Goal: Answer question/provide support: Share knowledge or assist other users

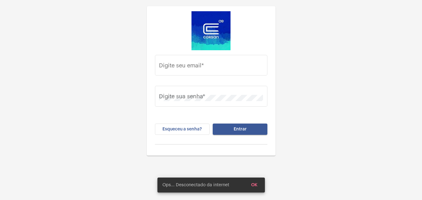
type input "[PERSON_NAME][EMAIL_ADDRESS][PERSON_NAME][DOMAIN_NAME]"
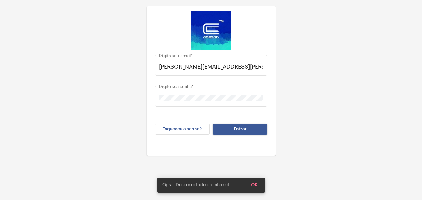
click at [243, 128] on span "Entrar" at bounding box center [239, 129] width 13 height 4
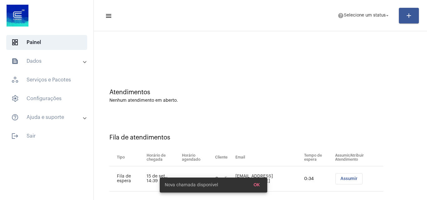
scroll to position [8, 0]
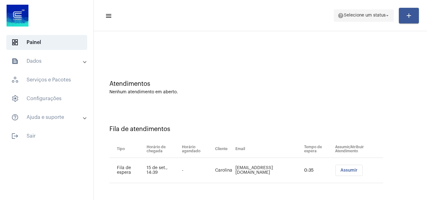
click at [379, 18] on span "Selecione um status" at bounding box center [365, 15] width 42 height 4
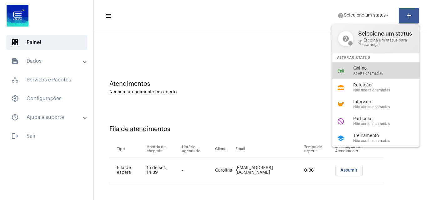
click at [366, 69] on span "Online" at bounding box center [388, 68] width 71 height 5
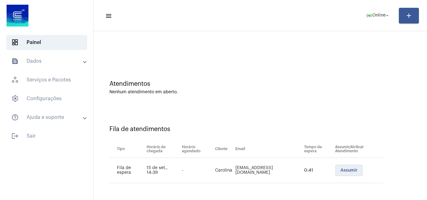
click at [340, 171] on span "Assumir" at bounding box center [348, 170] width 17 height 4
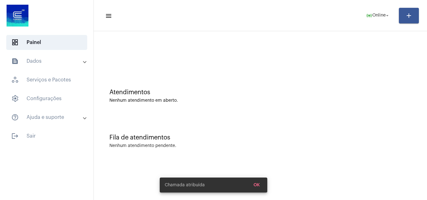
scroll to position [0, 0]
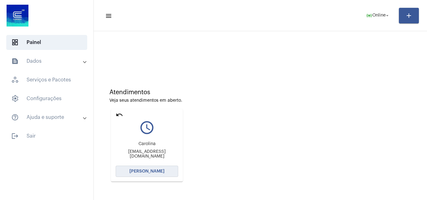
click at [162, 168] on button "[PERSON_NAME]" at bounding box center [147, 171] width 63 height 11
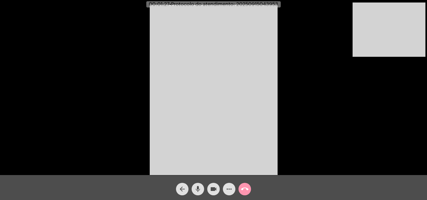
click at [207, 191] on div "videocam" at bounding box center [214, 188] width 16 height 16
click at [202, 190] on button "mic" at bounding box center [198, 189] width 13 height 13
click at [214, 184] on span "videocam_off" at bounding box center [214, 189] width 8 height 13
click at [198, 191] on mat-icon "mic_off" at bounding box center [198, 190] width 8 height 8
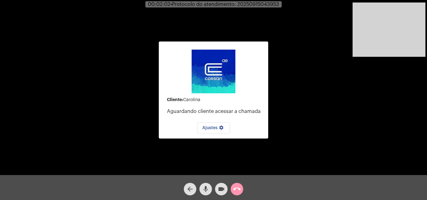
drag, startPoint x: 207, startPoint y: 187, endPoint x: 210, endPoint y: 190, distance: 4.4
click at [207, 188] on mat-icon "mic" at bounding box center [206, 190] width 8 height 8
click at [218, 190] on mat-icon "videocam" at bounding box center [222, 190] width 8 height 8
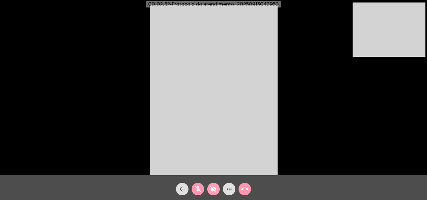
click at [216, 188] on mat-icon "videocam_off" at bounding box center [214, 190] width 8 height 8
click at [198, 186] on mat-icon "mic_off" at bounding box center [198, 190] width 8 height 8
click at [198, 188] on mat-icon "mic" at bounding box center [198, 190] width 8 height 8
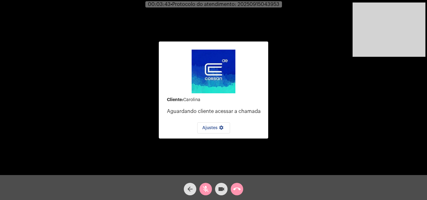
click at [217, 187] on button "videocam" at bounding box center [221, 189] width 13 height 13
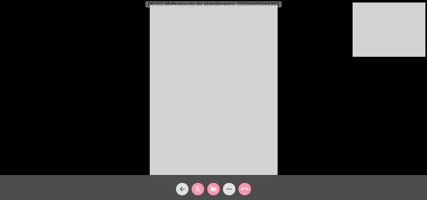
click at [212, 186] on mat-icon "videocam_off" at bounding box center [214, 190] width 8 height 8
click at [197, 187] on mat-icon "mic_off" at bounding box center [198, 190] width 8 height 8
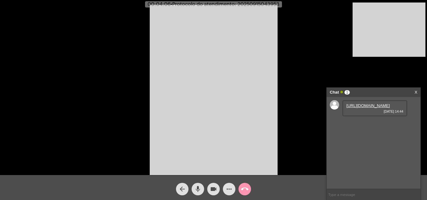
click at [377, 108] on link "[URL][DOMAIN_NAME]" at bounding box center [367, 105] width 43 height 5
click at [200, 188] on mat-icon "mic" at bounding box center [198, 190] width 8 height 8
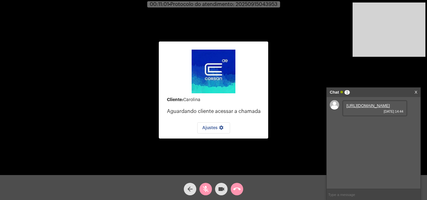
click at [218, 187] on mat-icon "videocam" at bounding box center [222, 190] width 8 height 8
click at [223, 188] on mat-icon "videocam_off" at bounding box center [222, 190] width 8 height 8
click at [221, 189] on mat-icon "videocam" at bounding box center [222, 190] width 8 height 8
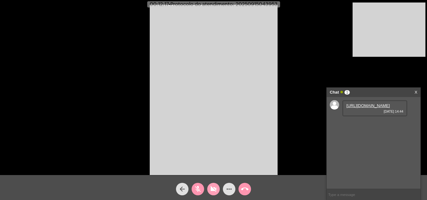
click at [214, 189] on mat-icon "videocam_off" at bounding box center [214, 190] width 8 height 8
click at [198, 190] on mat-icon "mic_off" at bounding box center [198, 190] width 8 height 8
click at [200, 186] on mat-icon "mic" at bounding box center [198, 190] width 8 height 8
click at [200, 186] on mat-icon "mic_off" at bounding box center [198, 190] width 8 height 8
click at [200, 186] on mat-icon "mic" at bounding box center [198, 190] width 8 height 8
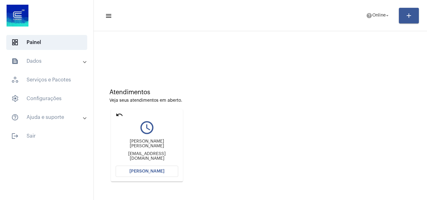
click at [166, 170] on button "[PERSON_NAME]" at bounding box center [147, 171] width 63 height 11
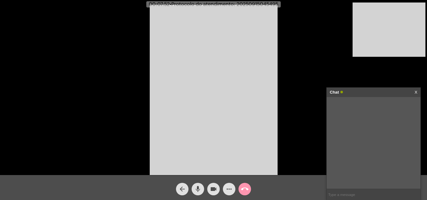
click at [349, 193] on input "text" at bounding box center [374, 194] width 94 height 11
click at [382, 108] on link "[URL][DOMAIN_NAME]" at bounding box center [367, 105] width 43 height 5
click at [356, 126] on link "[URL][DOMAIN_NAME]" at bounding box center [367, 123] width 43 height 5
click at [228, 190] on mat-icon "more_horiz" at bounding box center [229, 190] width 8 height 8
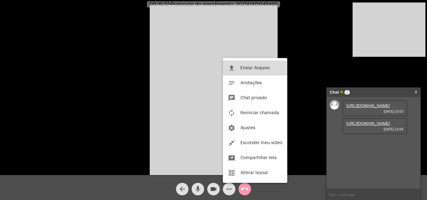
click at [251, 65] on button "file_upload Enviar Arquivo" at bounding box center [255, 68] width 64 height 15
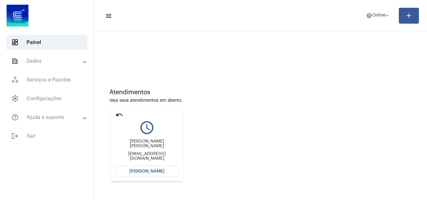
click at [173, 174] on button "[PERSON_NAME]" at bounding box center [147, 171] width 63 height 11
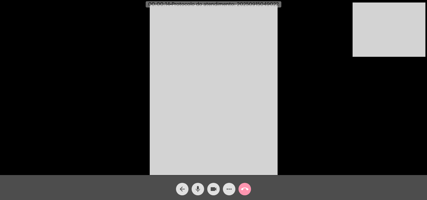
click at [393, 148] on div "Acessando Câmera e Microfone..." at bounding box center [214, 89] width 426 height 175
click at [197, 192] on mat-icon "mic" at bounding box center [198, 190] width 8 height 8
click at [216, 189] on mat-icon "videocam" at bounding box center [214, 190] width 8 height 8
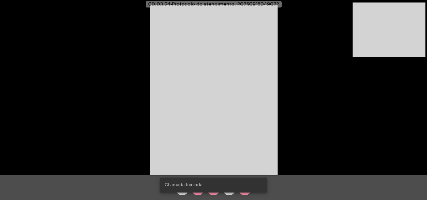
click at [208, 194] on div "Chamada Iniciada" at bounding box center [213, 185] width 123 height 30
click at [216, 193] on div "Chamada Iniciada" at bounding box center [213, 185] width 123 height 30
click at [216, 193] on span "videocam_off" at bounding box center [214, 189] width 8 height 13
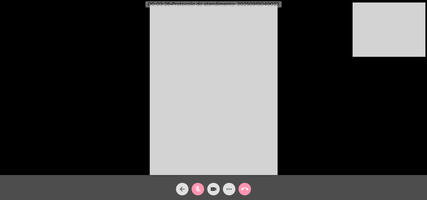
click at [197, 189] on mat-icon "mic_off" at bounding box center [198, 190] width 8 height 8
click at [199, 188] on mat-icon "mic" at bounding box center [198, 190] width 8 height 8
click at [199, 188] on mat-icon "mic_off" at bounding box center [198, 190] width 8 height 8
click at [266, 3] on span "• Protocolo do atendimento: 20250915049022" at bounding box center [225, 4] width 109 height 5
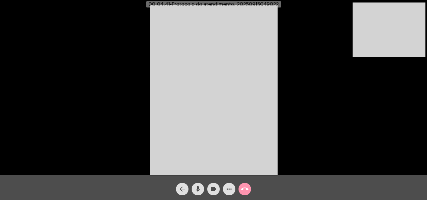
copy span "20250915049022"
click at [246, 187] on mat-icon "call_end" at bounding box center [245, 190] width 8 height 8
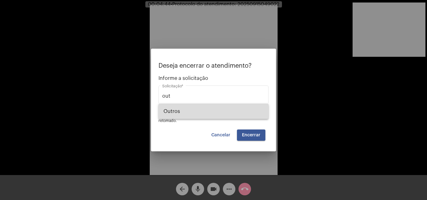
click at [214, 113] on span "Outros" at bounding box center [213, 111] width 100 height 15
type input "Outros"
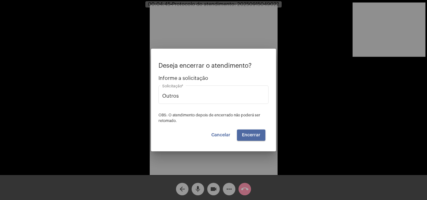
click at [253, 135] on span "Encerrar" at bounding box center [251, 135] width 18 height 4
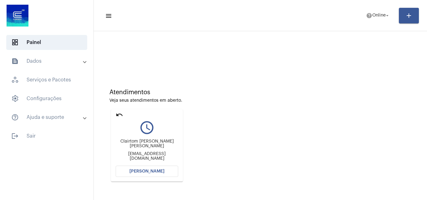
click at [168, 172] on button "[PERSON_NAME]" at bounding box center [147, 171] width 63 height 11
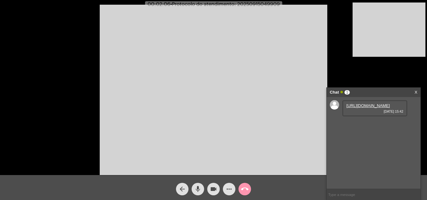
click at [369, 108] on link "https://neft-transfer-bucket.s3.amazonaws.com/temp-fecfc8f4-a497-18f2-a7f8-e7b2…" at bounding box center [367, 105] width 43 height 5
click at [370, 126] on link "https://neft-transfer-bucket.s3.amazonaws.com/temp-b51a3276-546c-0777-8d24-a466…" at bounding box center [367, 123] width 43 height 5
click at [378, 144] on link "https://neft-transfer-bucket.s3.amazonaws.com/temp-56790743-f42b-c4d6-66d6-d6e4…" at bounding box center [367, 141] width 43 height 5
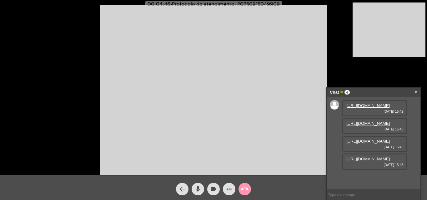
scroll to position [37, 0]
click at [382, 162] on link "https://neft-transfer-bucket.s3.amazonaws.com/temp-a7df0966-a265-985f-e071-85fd…" at bounding box center [367, 159] width 43 height 5
click at [378, 162] on link "https://neft-transfer-bucket.s3.amazonaws.com/temp-a7df0966-a265-985f-e071-85fd…" at bounding box center [367, 159] width 43 height 5
click at [199, 190] on mat-icon "mic" at bounding box center [198, 190] width 8 height 8
click at [214, 189] on mat-icon "videocam" at bounding box center [214, 190] width 8 height 8
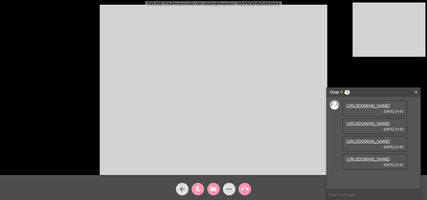
click at [382, 162] on link "https://neft-transfer-bucket.s3.amazonaws.com/temp-a7df0966-a265-985f-e071-85fd…" at bounding box center [367, 159] width 43 height 5
click at [363, 108] on link "https://neft-transfer-bucket.s3.amazonaws.com/temp-fecfc8f4-a497-18f2-a7f8-e7b2…" at bounding box center [367, 105] width 43 height 5
click at [380, 126] on link "https://neft-transfer-bucket.s3.amazonaws.com/temp-b51a3276-546c-0777-8d24-a466…" at bounding box center [367, 123] width 43 height 5
click at [213, 188] on mat-icon "videocam_off" at bounding box center [214, 190] width 8 height 8
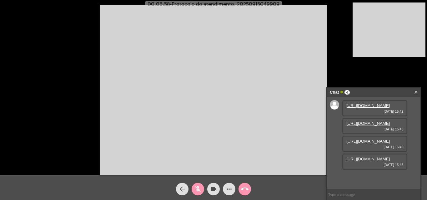
drag, startPoint x: 200, startPoint y: 190, endPoint x: 191, endPoint y: 175, distance: 17.7
click at [200, 190] on mat-icon "mic_off" at bounding box center [198, 190] width 8 height 8
click at [366, 143] on link "https://neft-transfer-bucket.s3.amazonaws.com/temp-56790743-f42b-c4d6-66d6-d6e4…" at bounding box center [367, 141] width 43 height 5
click at [228, 190] on mat-icon "more_horiz" at bounding box center [229, 190] width 8 height 8
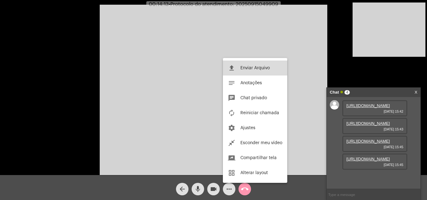
click at [247, 65] on button "file_upload Enviar Arquivo" at bounding box center [255, 68] width 64 height 15
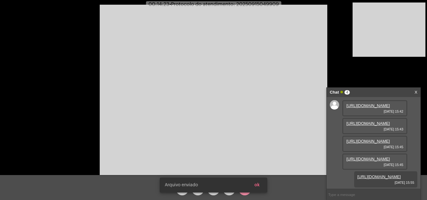
scroll to position [69, 0]
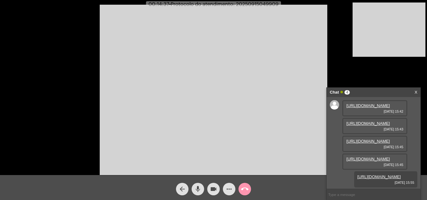
click at [266, 6] on span "• Protocolo do atendimento: 20250915049909" at bounding box center [223, 4] width 109 height 5
copy span "20250915049909"
click at [358, 194] on input "text" at bounding box center [374, 194] width 94 height 11
paste input "20250915049909"
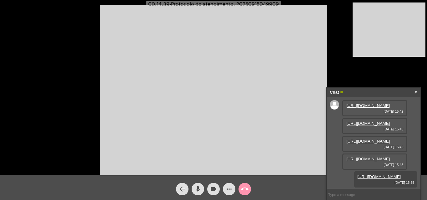
type input "20250915049909"
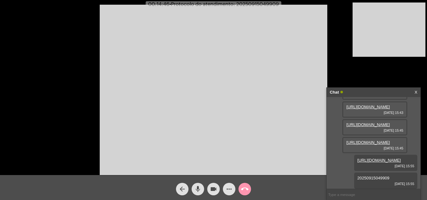
click at [247, 187] on span "call_end" at bounding box center [245, 189] width 8 height 13
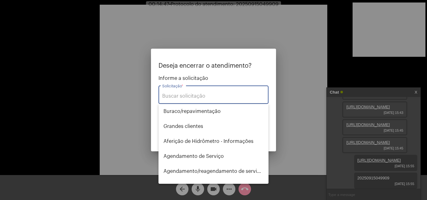
click at [203, 94] on input "Solicitação *" at bounding box center [213, 96] width 103 height 6
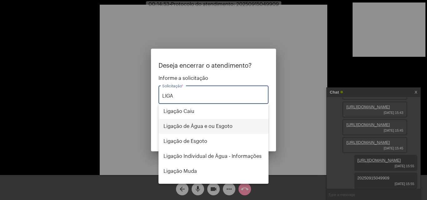
click at [208, 124] on span "Ligação de Água e ou Esgoto" at bounding box center [213, 126] width 100 height 15
type input "Ligação de Água e ou Esgoto"
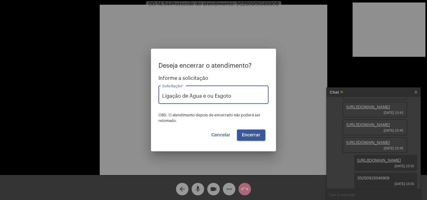
click at [252, 137] on span "Encerrar" at bounding box center [251, 135] width 18 height 4
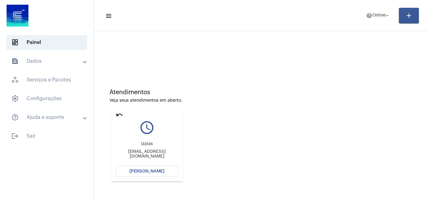
click at [117, 112] on mat-icon "undo" at bounding box center [120, 115] width 8 height 8
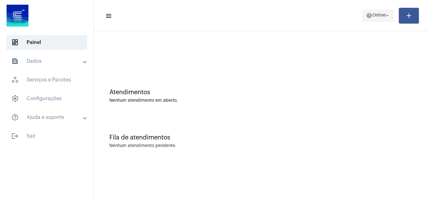
click at [375, 13] on span "help Online arrow_drop_down" at bounding box center [378, 15] width 24 height 11
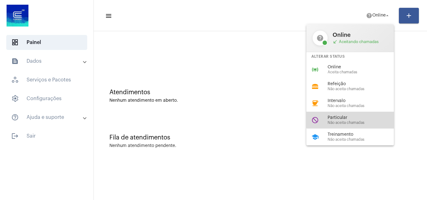
click at [355, 117] on span "Particular" at bounding box center [363, 118] width 71 height 5
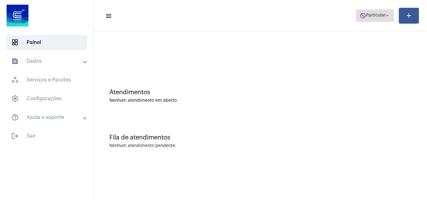
click at [360, 17] on mat-icon "do_not_disturb" at bounding box center [363, 16] width 6 height 6
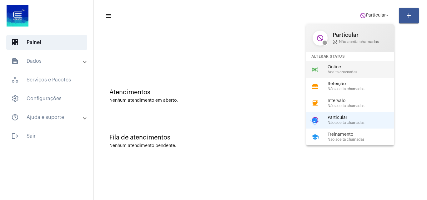
click at [345, 72] on span "Aceita chamadas" at bounding box center [363, 72] width 71 height 4
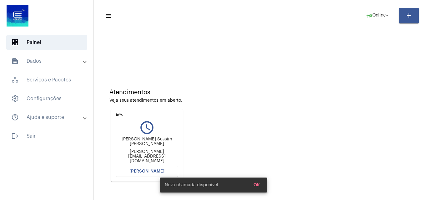
click at [142, 173] on span "[PERSON_NAME]" at bounding box center [146, 171] width 35 height 4
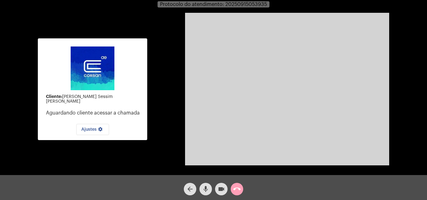
click at [233, 185] on span "call_end" at bounding box center [237, 189] width 8 height 13
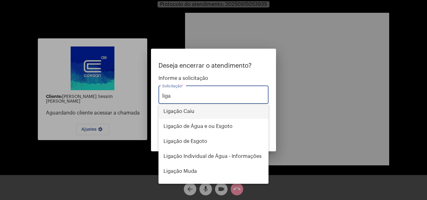
click at [208, 111] on span "Ligação Caiu" at bounding box center [213, 111] width 100 height 15
type input "Ligação Caiu"
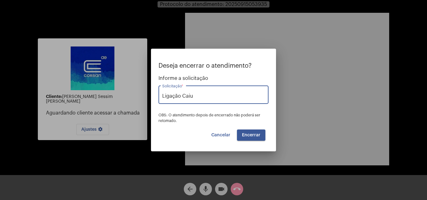
click at [261, 133] on button "Encerrar" at bounding box center [251, 135] width 28 height 11
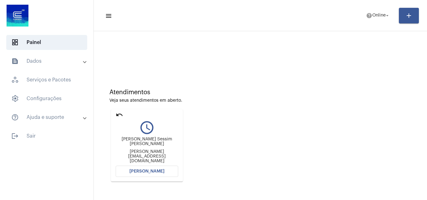
click at [162, 175] on button "[PERSON_NAME]" at bounding box center [147, 171] width 63 height 11
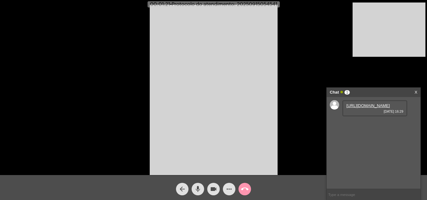
click at [371, 108] on link "https://neft-transfer-bucket.s3.amazonaws.com/temp-760ba0b7-8b7d-715c-5f3c-f92e…" at bounding box center [367, 105] width 43 height 5
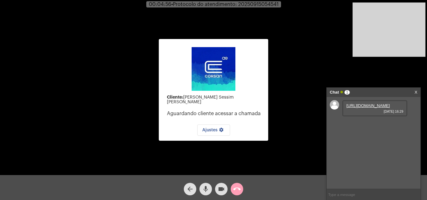
click at [238, 189] on mat-icon "call_end" at bounding box center [237, 190] width 8 height 8
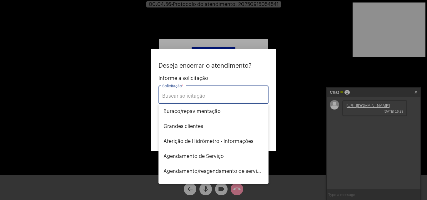
click at [232, 99] on input "Solicitação *" at bounding box center [213, 96] width 103 height 6
type input "i"
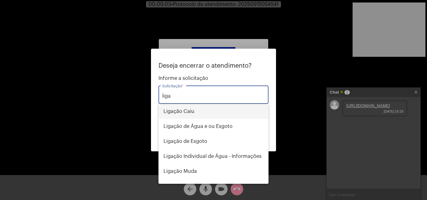
click at [217, 114] on span "Ligação Caiu" at bounding box center [213, 111] width 100 height 15
type input "Ligação Caiu"
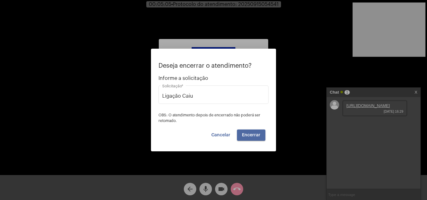
click at [255, 136] on span "Encerrar" at bounding box center [251, 135] width 18 height 4
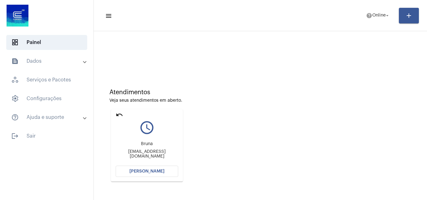
click at [144, 166] on button "[PERSON_NAME]" at bounding box center [147, 171] width 63 height 11
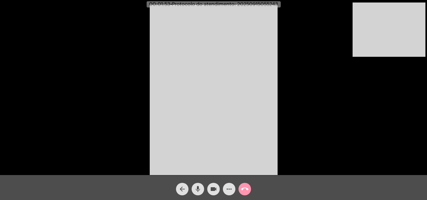
click at [198, 186] on mat-icon "mic" at bounding box center [198, 190] width 8 height 8
drag, startPoint x: 193, startPoint y: 188, endPoint x: 198, endPoint y: 194, distance: 7.5
click at [193, 188] on button "mic_off" at bounding box center [198, 189] width 13 height 13
click at [145, 98] on div "Acessando Câmera e Microfone..." at bounding box center [214, 89] width 426 height 175
click at [198, 188] on mat-icon "mic" at bounding box center [198, 190] width 8 height 8
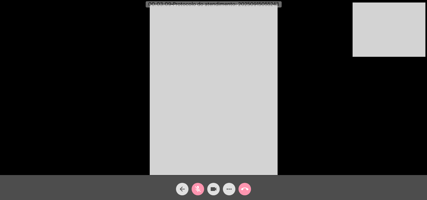
click at [212, 190] on mat-icon "videocam" at bounding box center [214, 190] width 8 height 8
click at [212, 190] on mat-icon "videocam_off" at bounding box center [214, 190] width 8 height 8
click at [203, 189] on button "mic_off" at bounding box center [198, 189] width 13 height 13
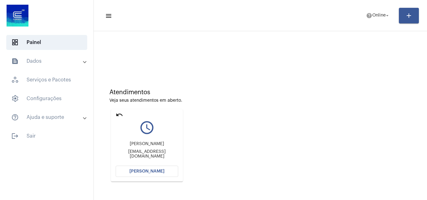
click at [118, 112] on mat-icon "undo" at bounding box center [120, 115] width 8 height 8
click at [129, 170] on button "[PERSON_NAME]" at bounding box center [147, 171] width 63 height 11
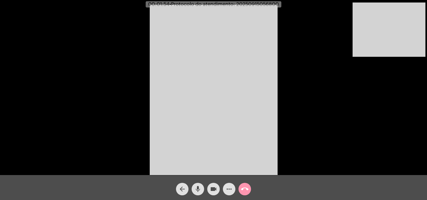
click at [198, 191] on mat-icon "mic" at bounding box center [198, 190] width 8 height 8
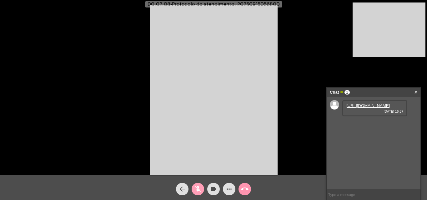
click at [198, 191] on mat-icon "mic_off" at bounding box center [198, 190] width 8 height 8
click at [375, 108] on link "https://neft-transfer-bucket.s3.amazonaws.com/temp-ef09e6fb-9e24-7afa-83fe-549a…" at bounding box center [367, 105] width 43 height 5
click at [200, 190] on mat-icon "mic" at bounding box center [198, 190] width 8 height 8
click at [200, 190] on mat-icon "mic_off" at bounding box center [198, 190] width 8 height 8
click at [200, 190] on mat-icon "mic" at bounding box center [198, 190] width 8 height 8
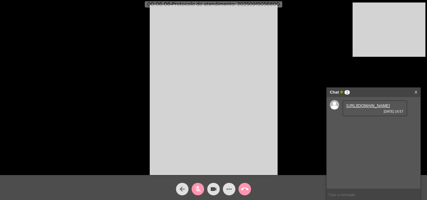
click at [212, 187] on mat-icon "videocam" at bounding box center [214, 190] width 8 height 8
click at [213, 186] on mat-icon "videocam_off" at bounding box center [214, 190] width 8 height 8
click at [199, 186] on mat-icon "mic_off" at bounding box center [198, 190] width 8 height 8
click at [245, 186] on mat-icon "call_end" at bounding box center [245, 190] width 8 height 8
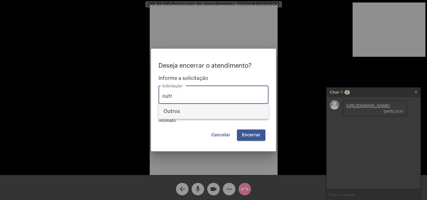
click at [219, 108] on span "Outros" at bounding box center [213, 111] width 100 height 15
type input "Outros"
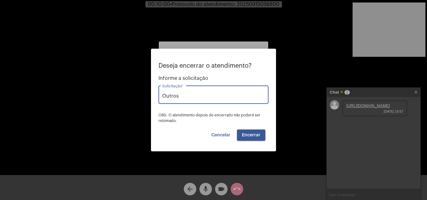
click at [253, 136] on span "Encerrar" at bounding box center [251, 135] width 18 height 4
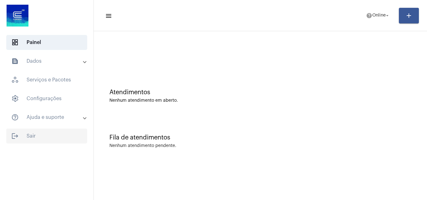
click at [54, 138] on span "logout Sair" at bounding box center [46, 136] width 81 height 15
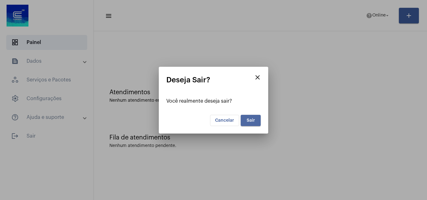
click at [243, 123] on button "Sair" at bounding box center [251, 120] width 20 height 11
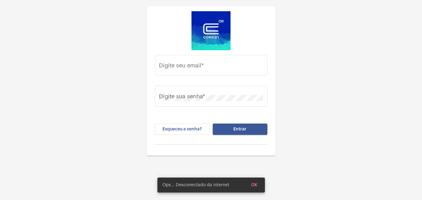
type input "[PERSON_NAME][EMAIL_ADDRESS][PERSON_NAME][DOMAIN_NAME]"
